Goal: Navigation & Orientation: Find specific page/section

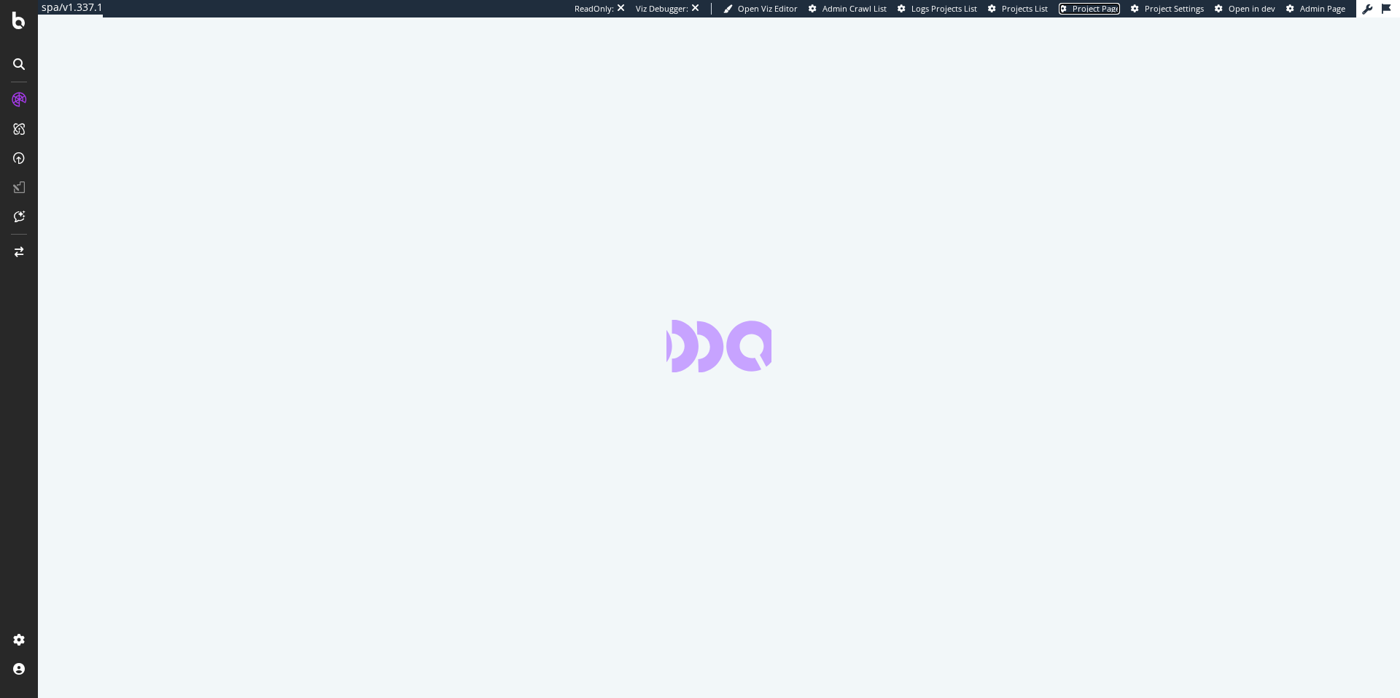
click at [1115, 12] on span "Project Page" at bounding box center [1095, 8] width 47 height 11
